Goal: Task Accomplishment & Management: Use online tool/utility

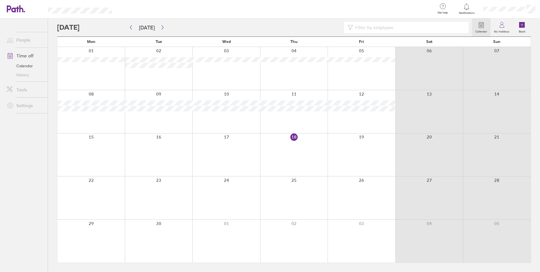
click at [358, 239] on div at bounding box center [362, 241] width 68 height 43
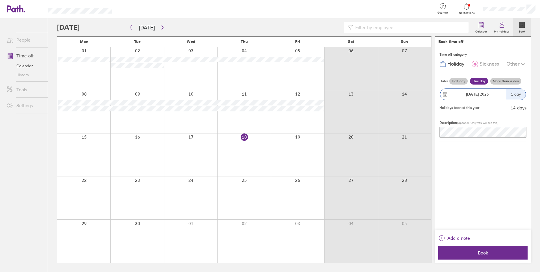
click at [300, 241] on div at bounding box center [297, 241] width 53 height 43
click at [161, 29] on icon "button" at bounding box center [163, 27] width 4 height 5
click at [302, 70] on div at bounding box center [297, 68] width 53 height 43
click at [489, 252] on span "Book" at bounding box center [483, 252] width 81 height 5
